Goal: Information Seeking & Learning: Learn about a topic

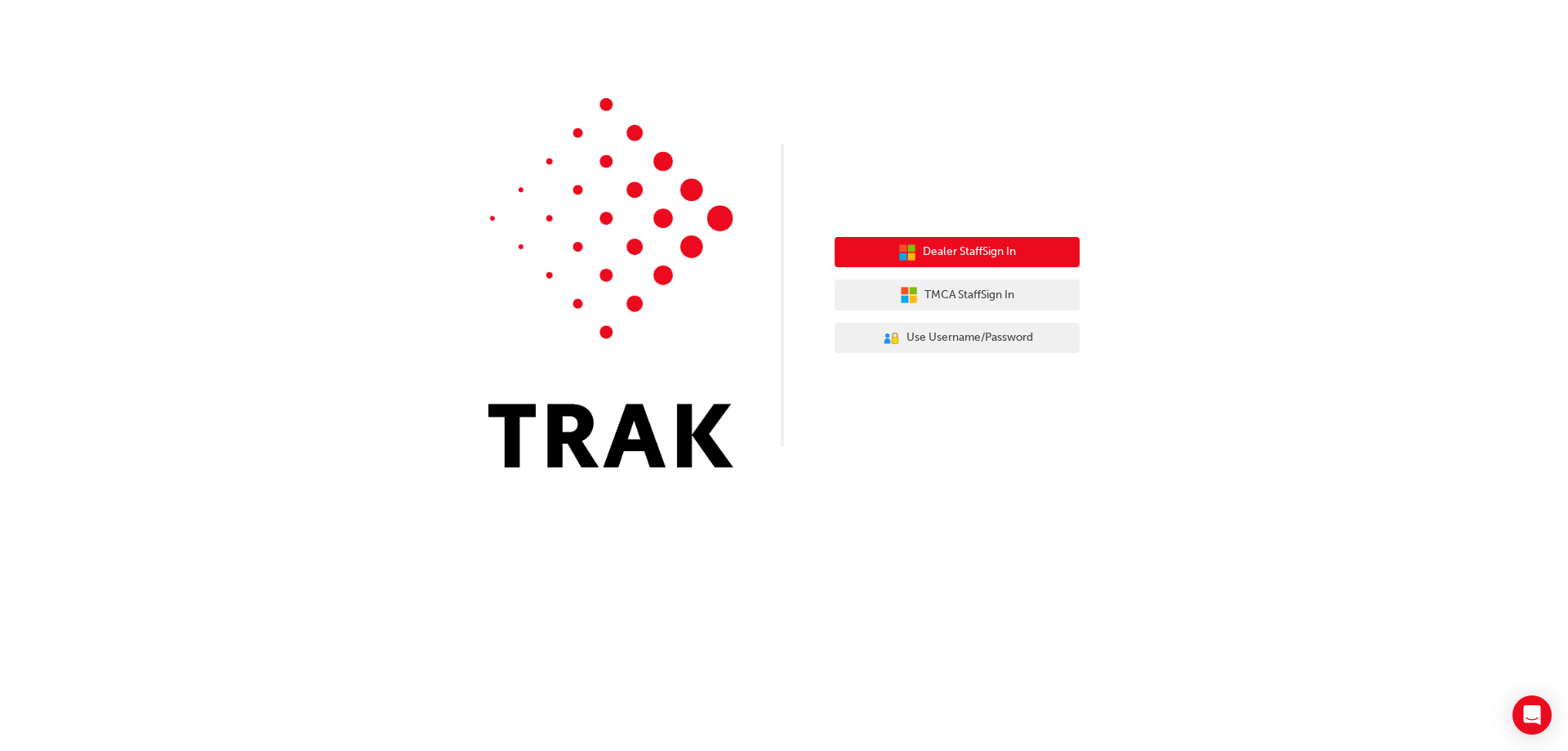
click at [993, 248] on span "Dealer Staff Sign In" at bounding box center [969, 252] width 93 height 19
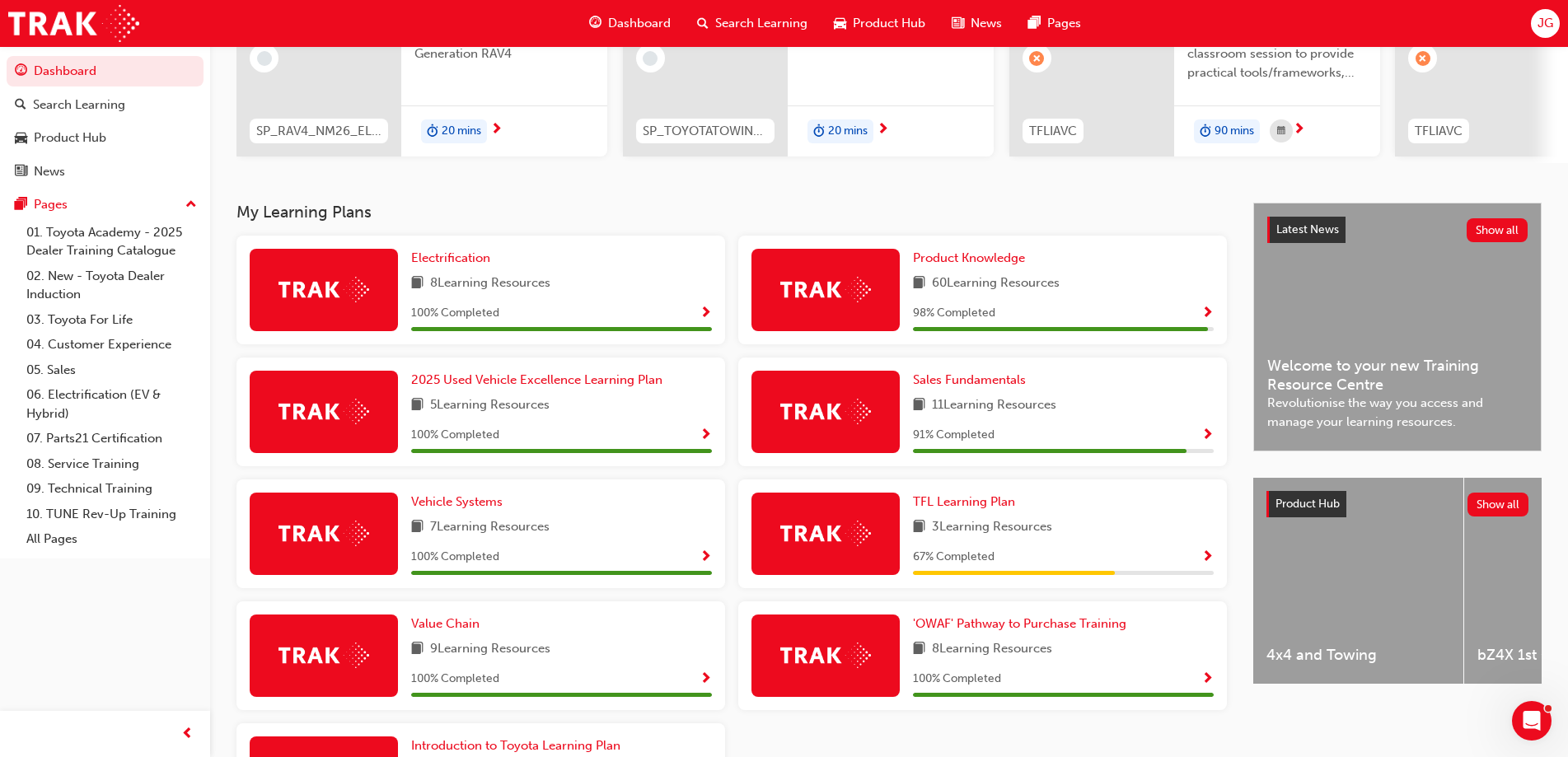
scroll to position [214, 0]
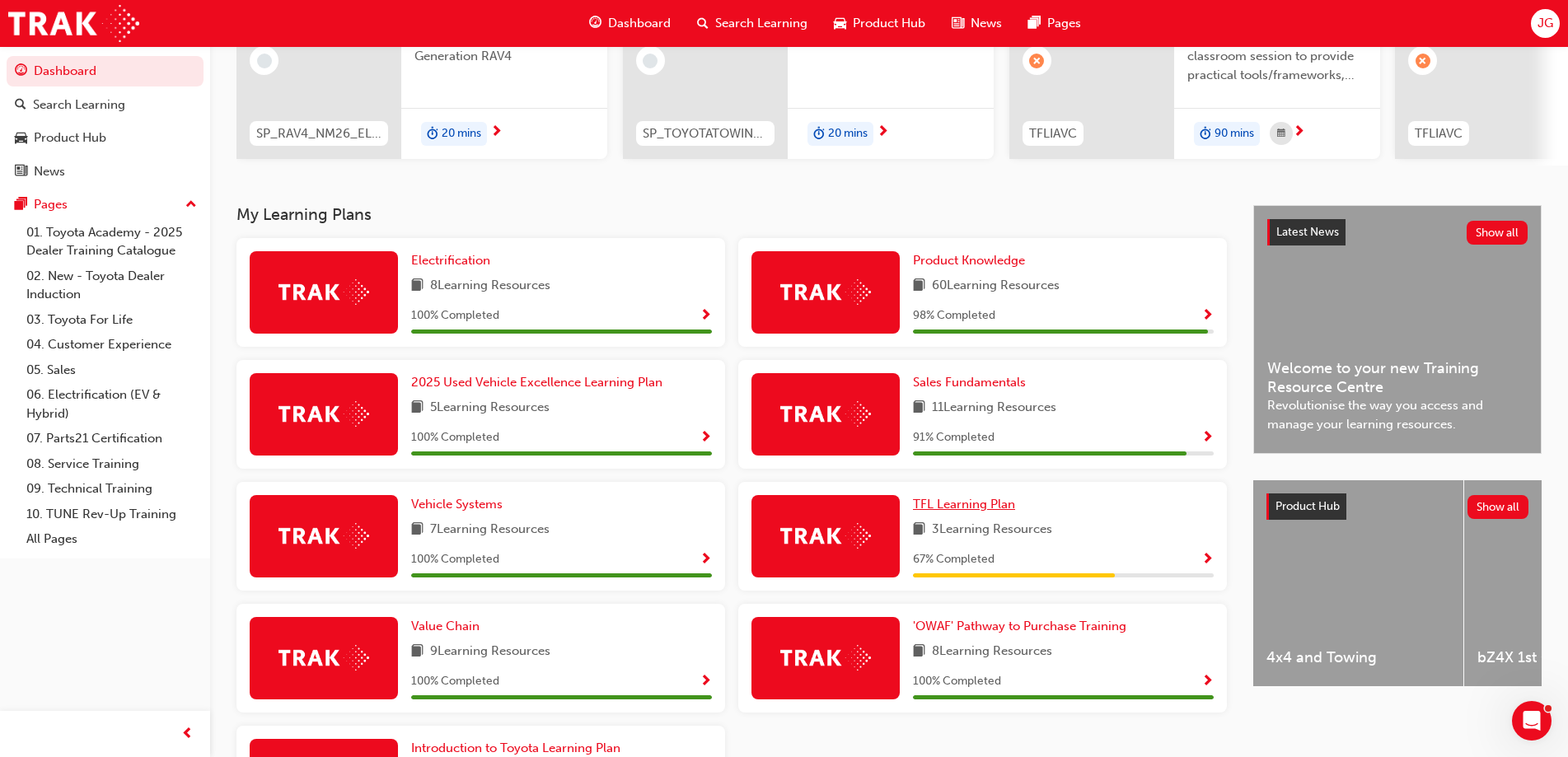
click at [971, 511] on span "TFL Learning Plan" at bounding box center [964, 504] width 102 height 15
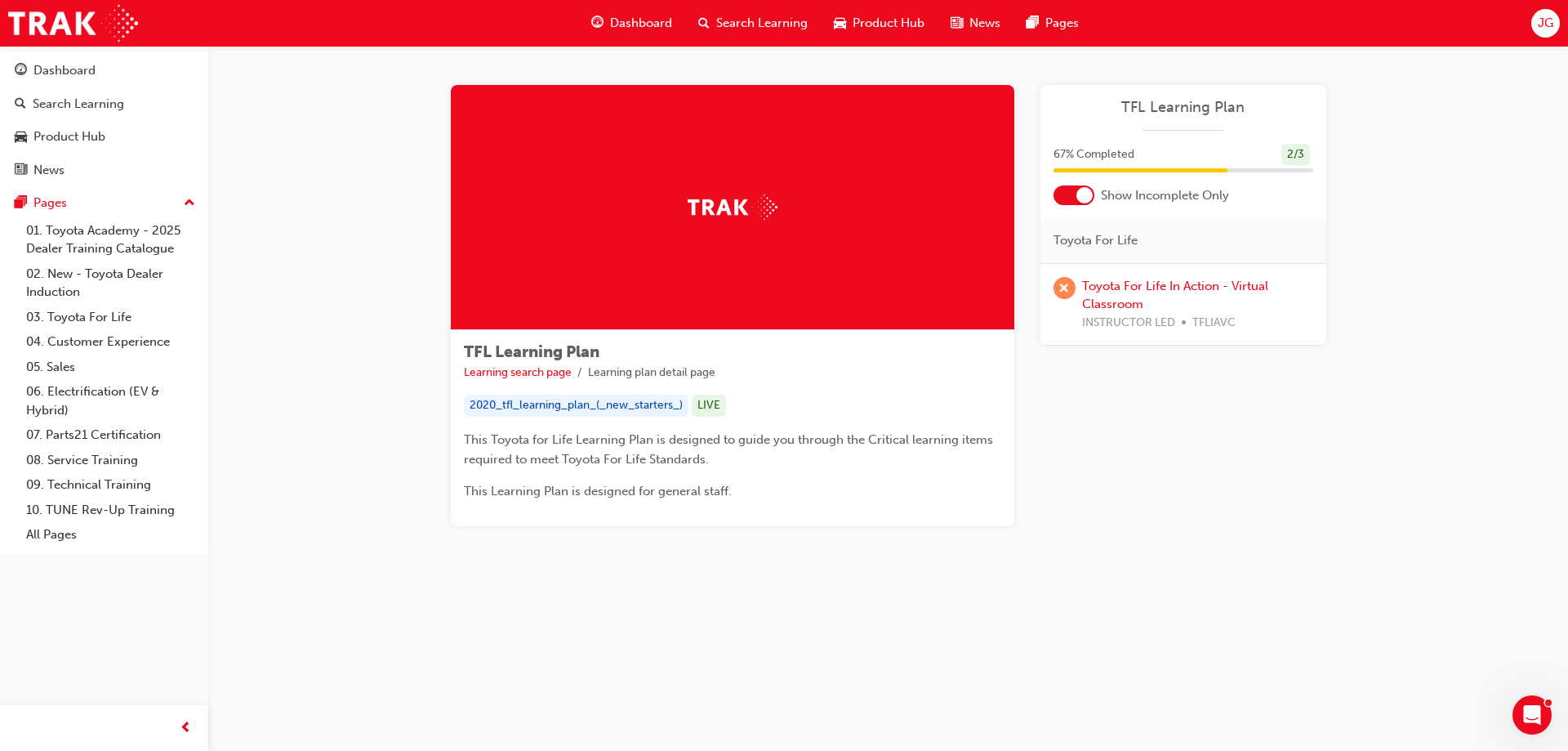
click at [643, 12] on div "Dashboard" at bounding box center [631, 23] width 107 height 34
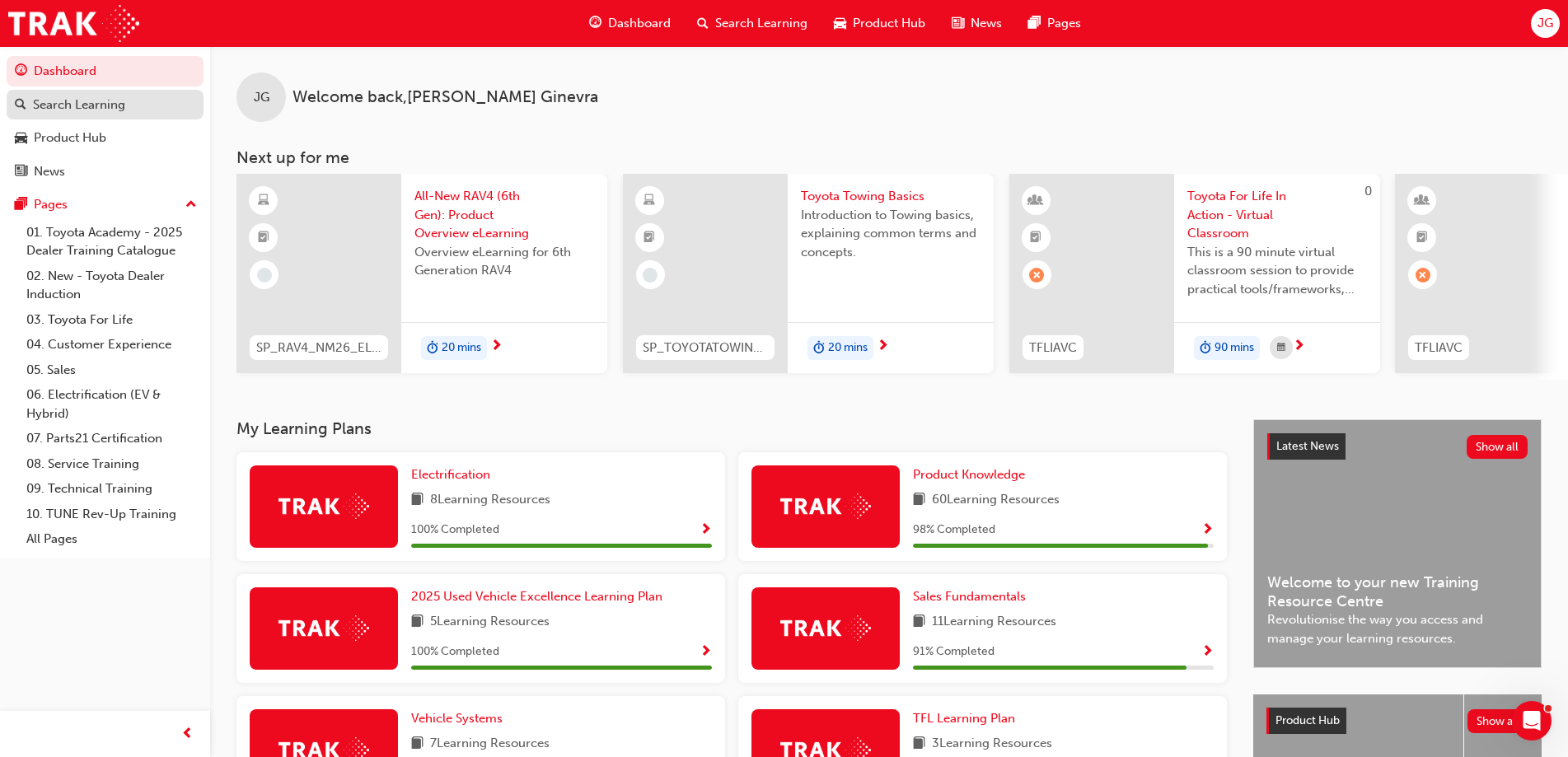
click at [93, 99] on div "Search Learning" at bounding box center [79, 105] width 92 height 19
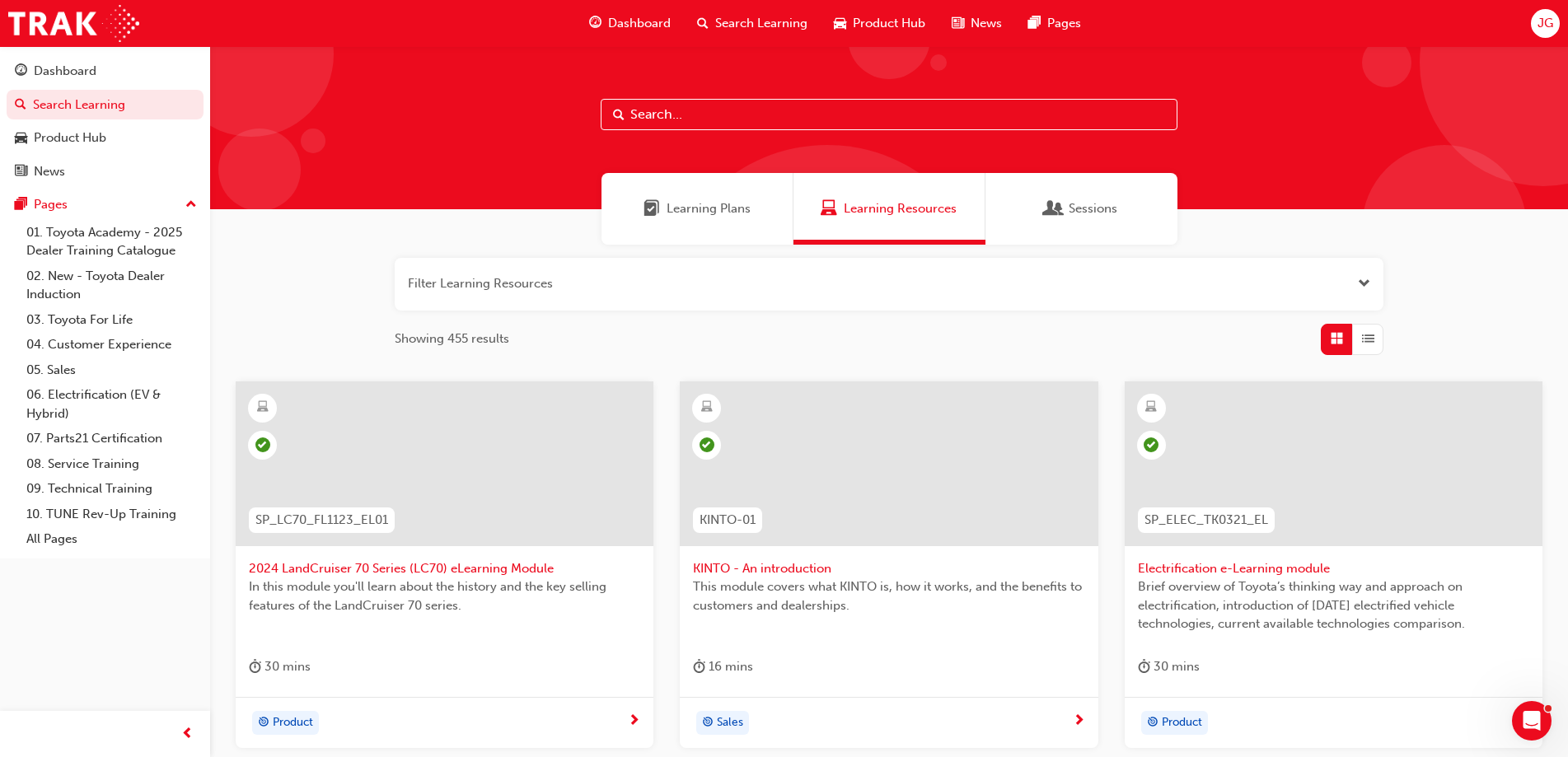
click at [656, 118] on input "text" at bounding box center [889, 114] width 577 height 31
type input "9102"
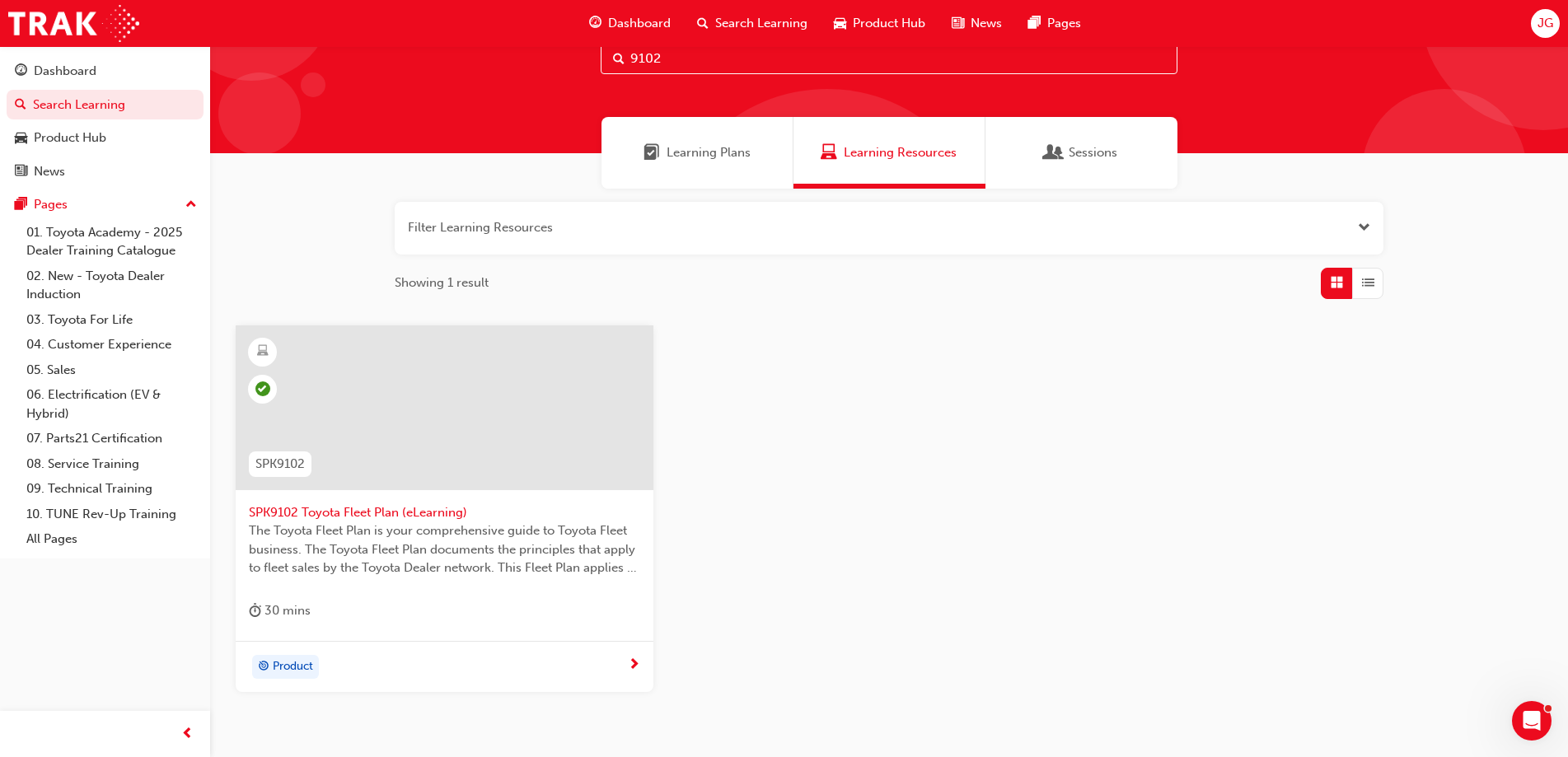
scroll to position [151, 0]
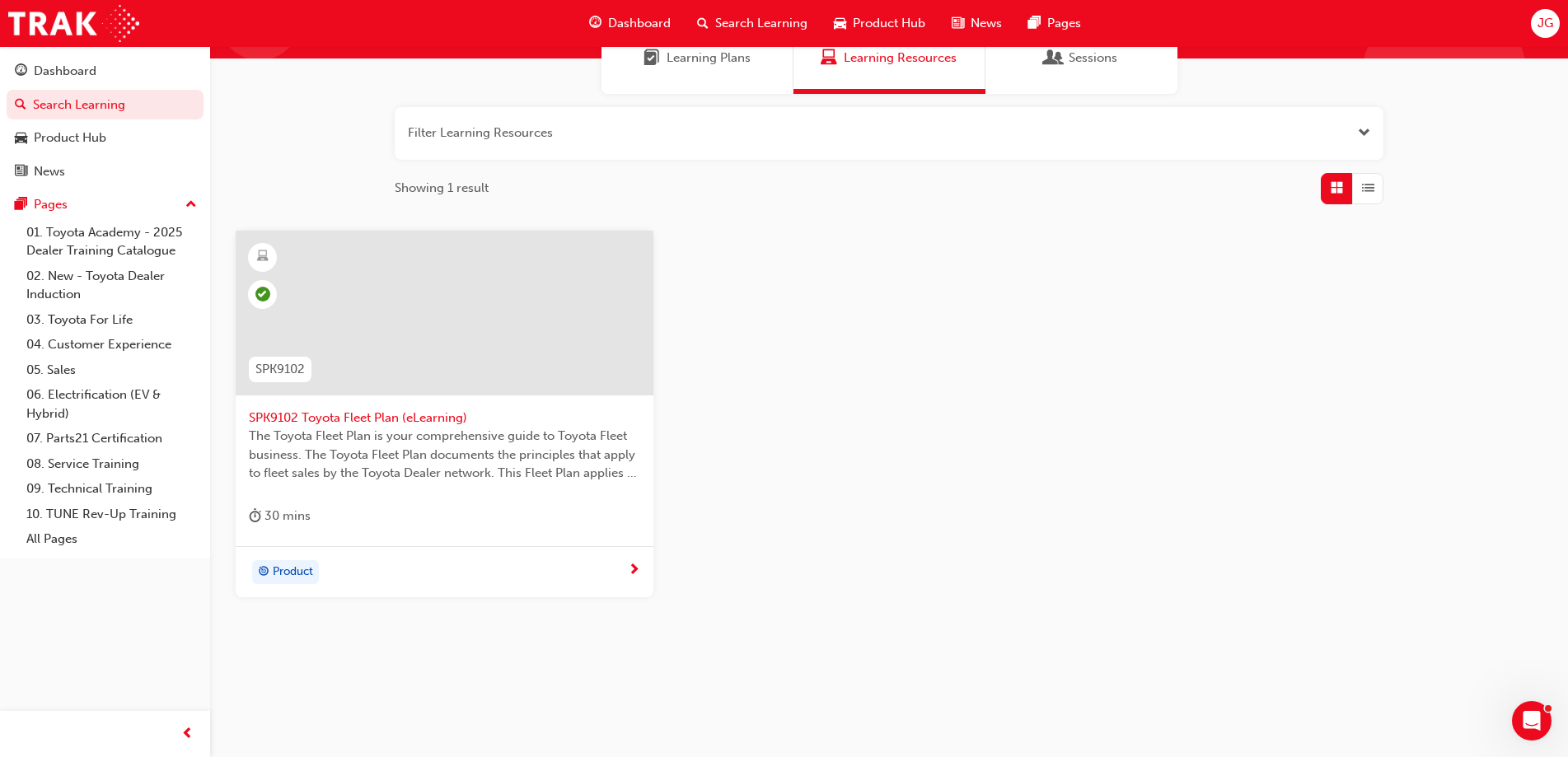
click at [448, 294] on div at bounding box center [444, 313] width 418 height 165
